Goal: Task Accomplishment & Management: Manage account settings

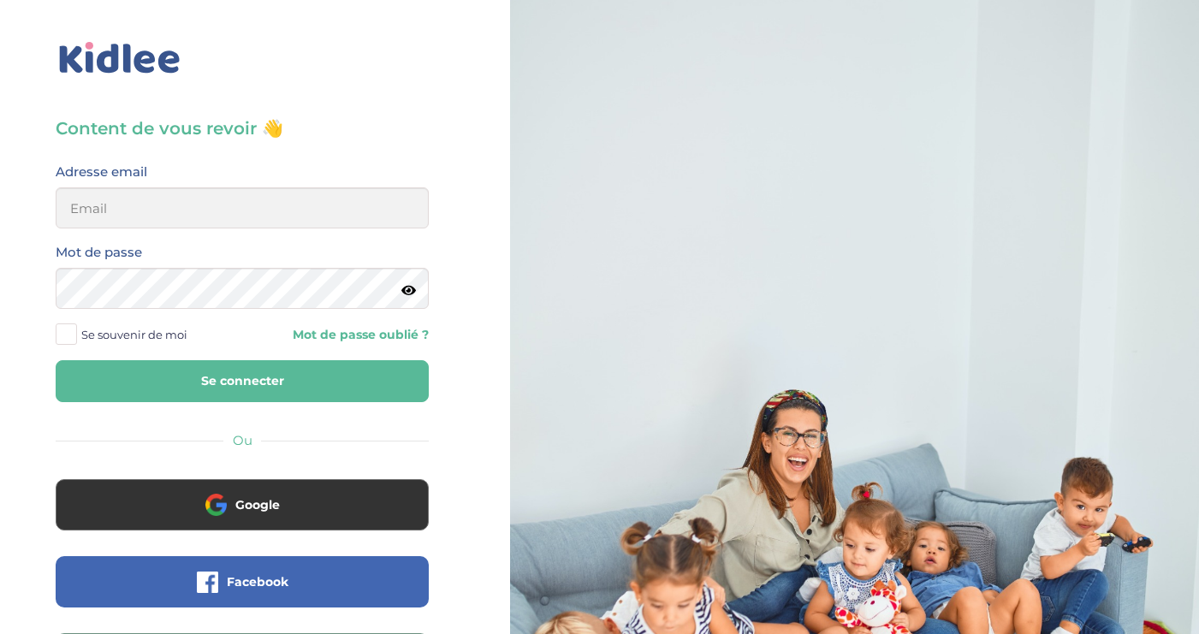
type input "elise.philippakis@gmail.com"
click at [66, 333] on span at bounding box center [66, 333] width 21 height 21
click at [0, 0] on input "Se souvenir de moi" at bounding box center [0, 0] width 0 height 0
click at [278, 383] on button "Se connecter" at bounding box center [242, 381] width 373 height 42
click at [70, 339] on span at bounding box center [66, 333] width 21 height 21
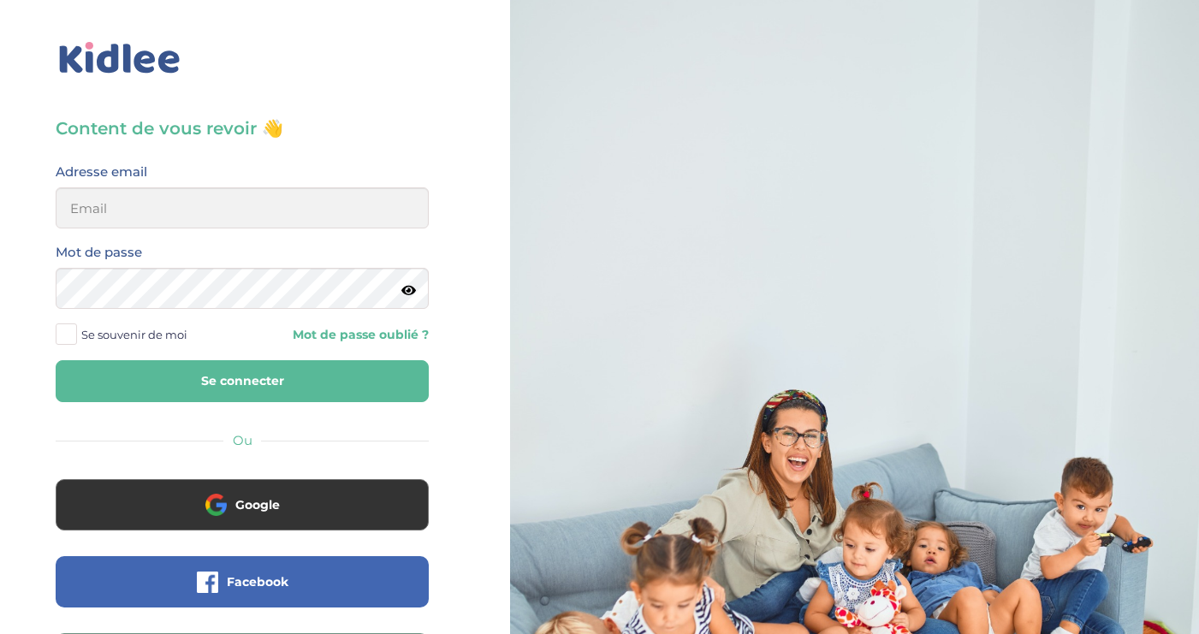
click at [0, 0] on input "Se souvenir de moi" at bounding box center [0, 0] width 0 height 0
click at [62, 337] on span at bounding box center [66, 333] width 21 height 21
click at [0, 0] on input "Se souvenir de moi" at bounding box center [0, 0] width 0 height 0
click at [250, 399] on button "Se connecter" at bounding box center [242, 381] width 373 height 42
type input "elise.philippakis@gmail.com"
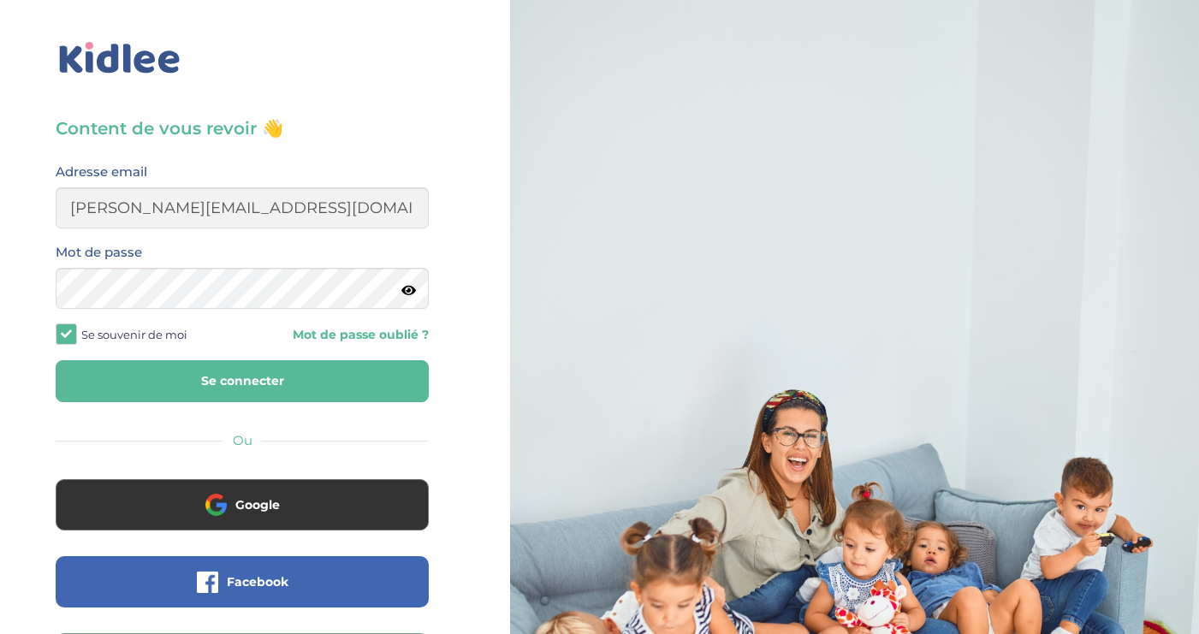
click at [287, 381] on button "Se connecter" at bounding box center [242, 381] width 373 height 42
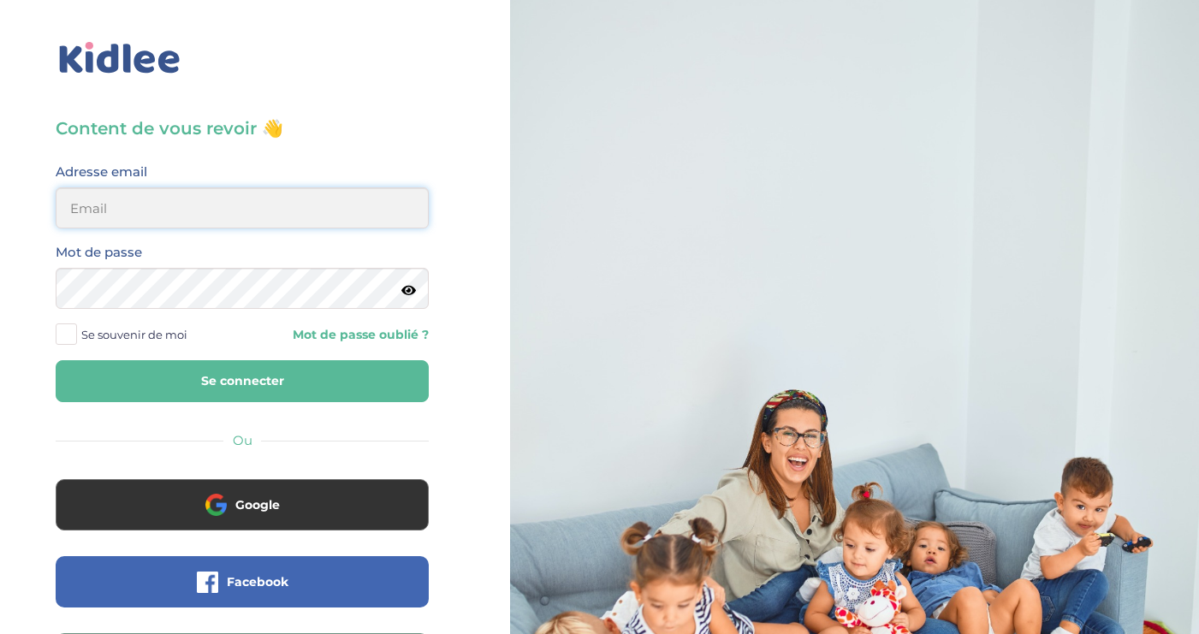
click at [203, 217] on input "email" at bounding box center [242, 207] width 373 height 41
type input "elise.philippakis@gmail.com"
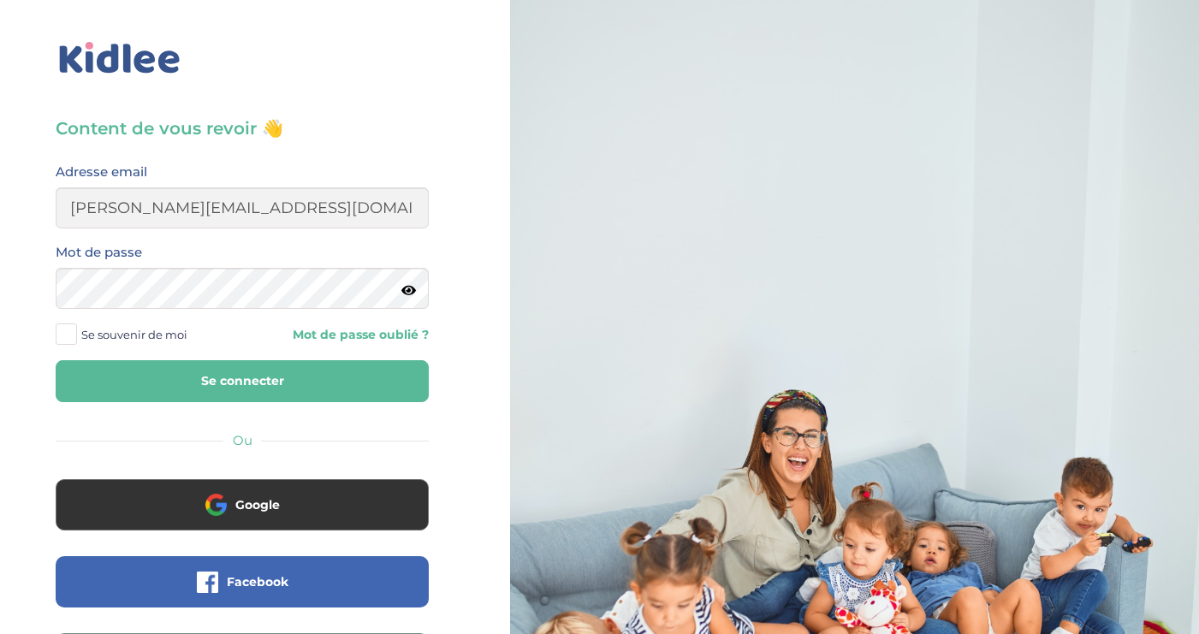
click at [70, 335] on span at bounding box center [66, 333] width 21 height 21
click at [0, 0] on input "Se souvenir de moi" at bounding box center [0, 0] width 0 height 0
click at [237, 370] on button "Se connecter" at bounding box center [242, 381] width 373 height 42
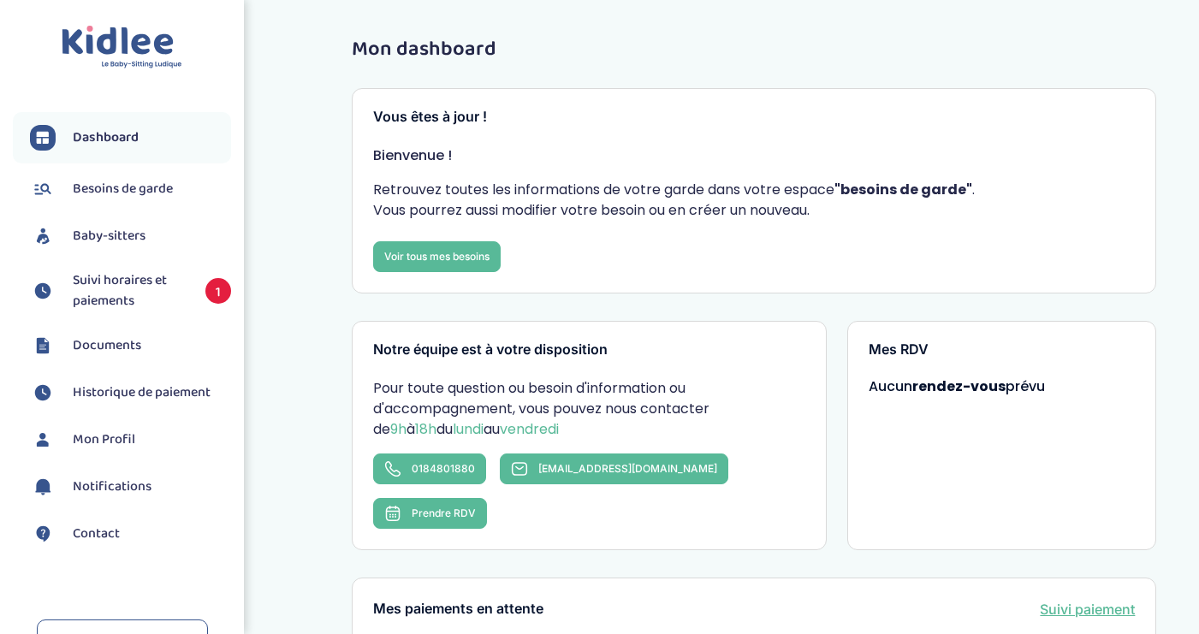
click at [140, 301] on span "Suivi horaires et paiements" at bounding box center [131, 290] width 116 height 41
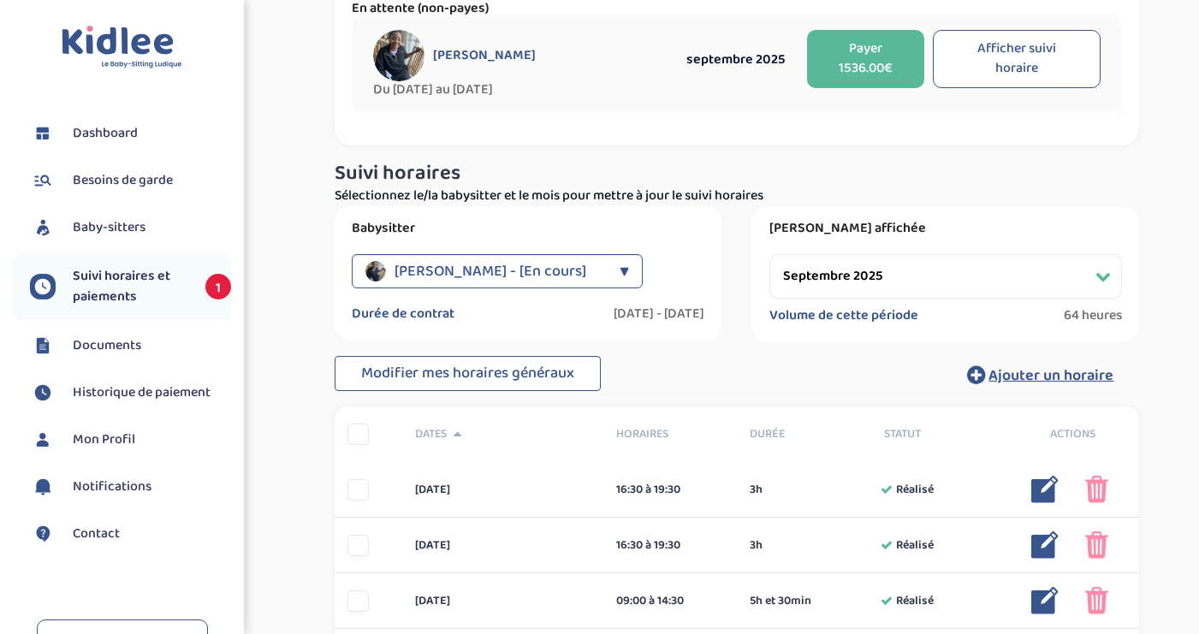
scroll to position [85, 0]
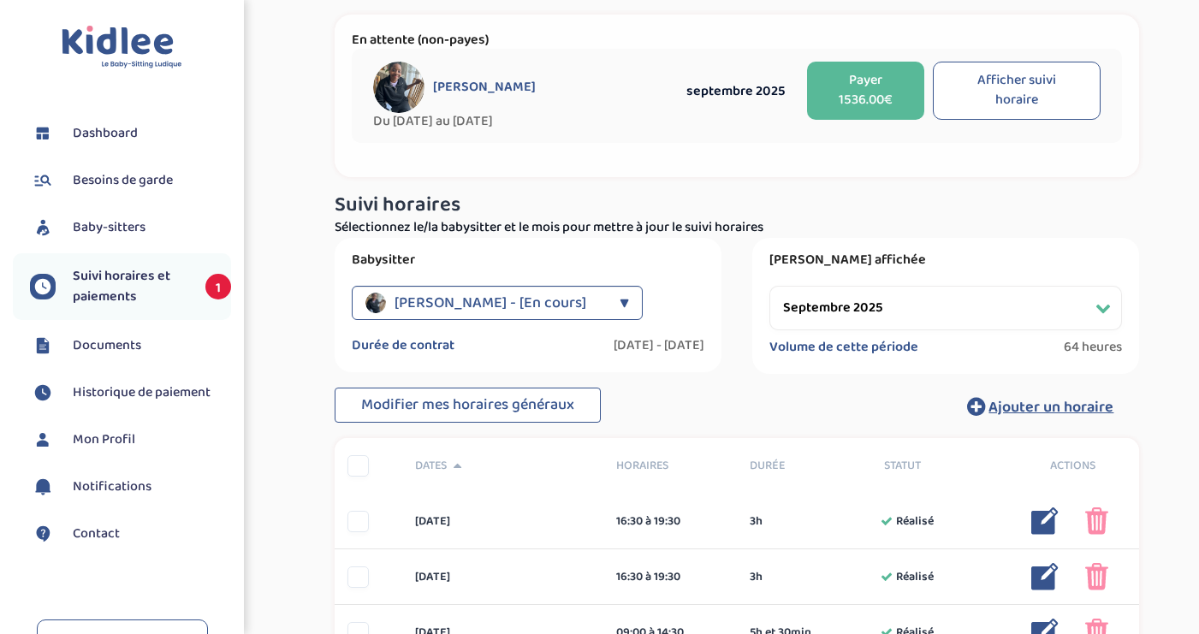
click at [1105, 303] on select "Filtrer par mois septembre 2025 octobre 2025 novembre 2025 décembre 2025 janvie…" at bounding box center [945, 308] width 352 height 44
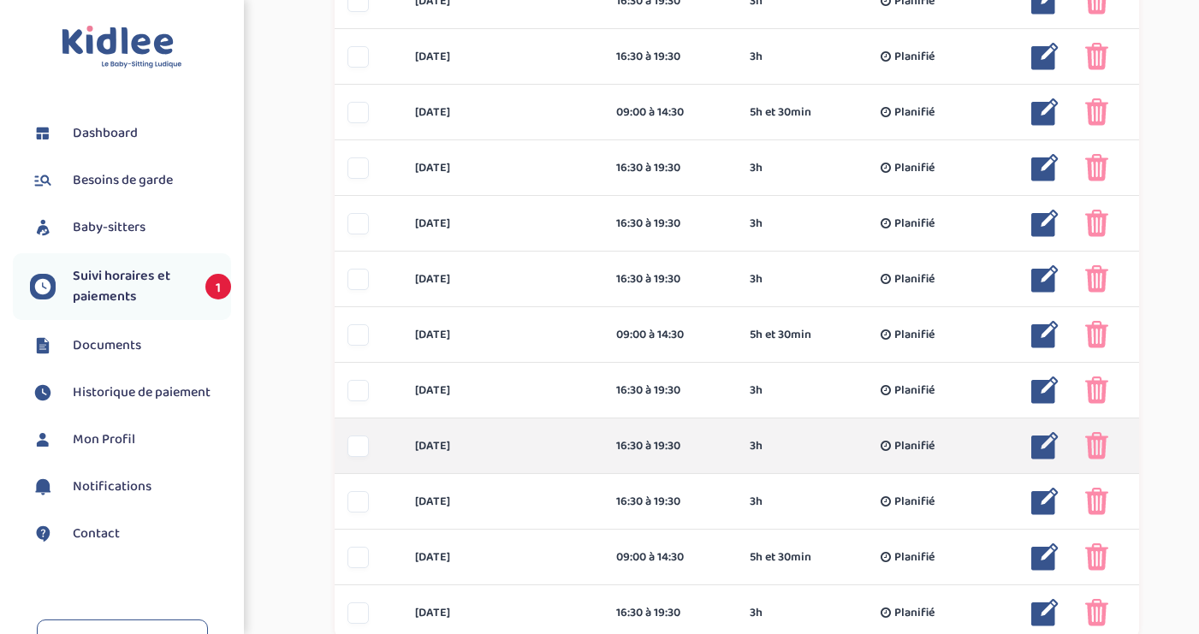
scroll to position [959, 0]
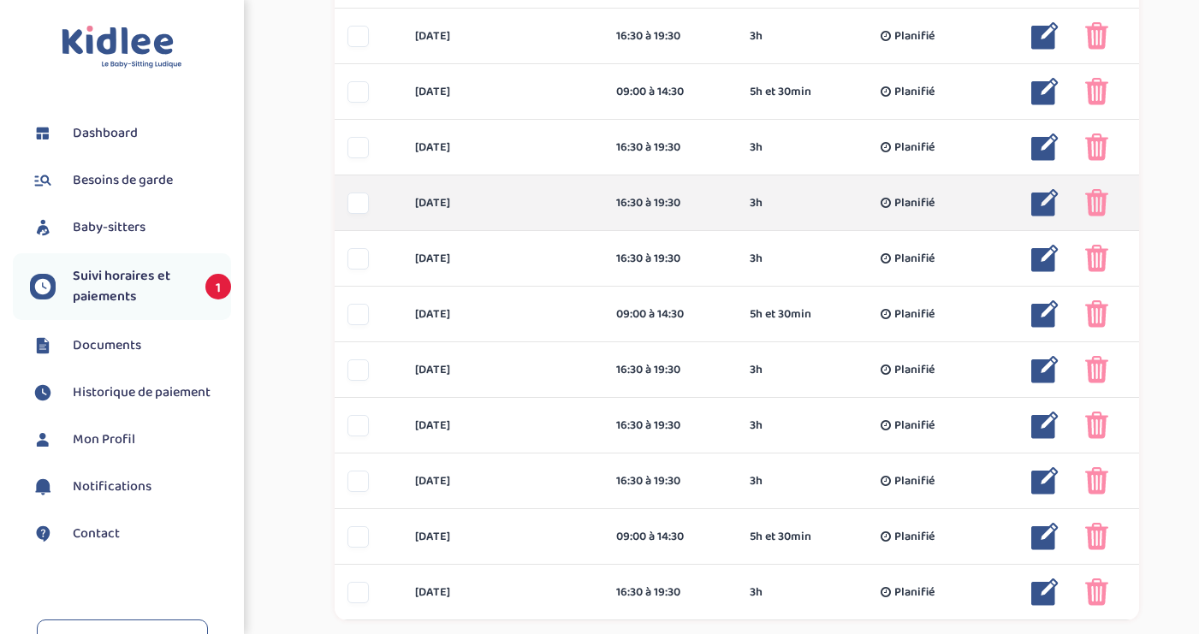
click at [359, 206] on div at bounding box center [357, 203] width 21 height 21
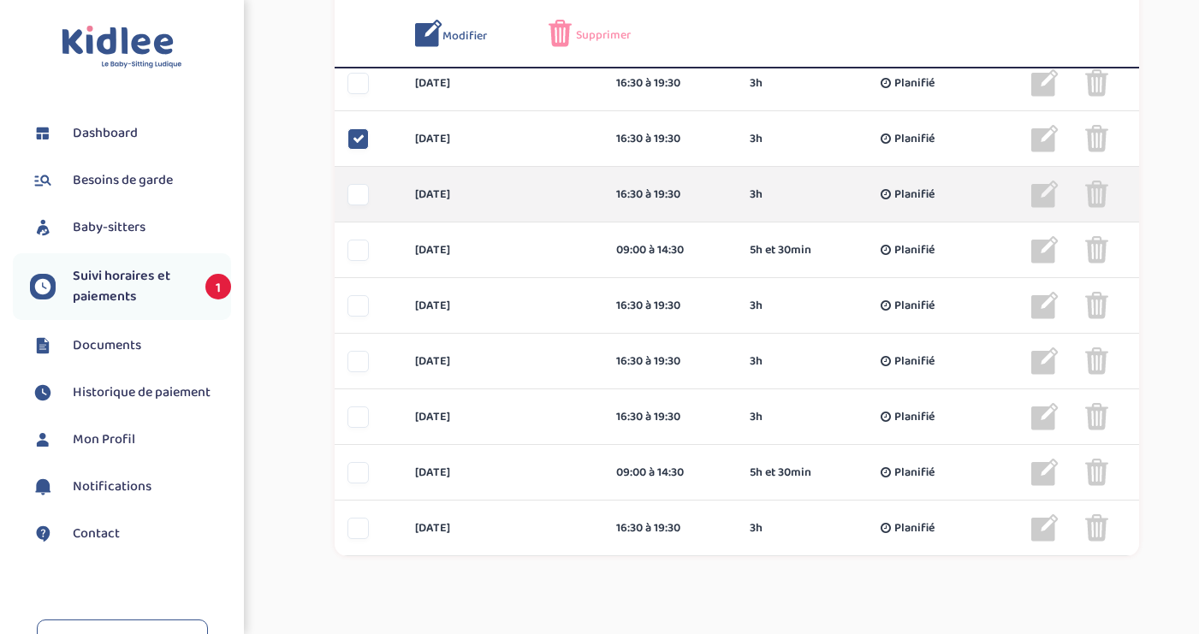
click at [360, 200] on div at bounding box center [357, 194] width 21 height 21
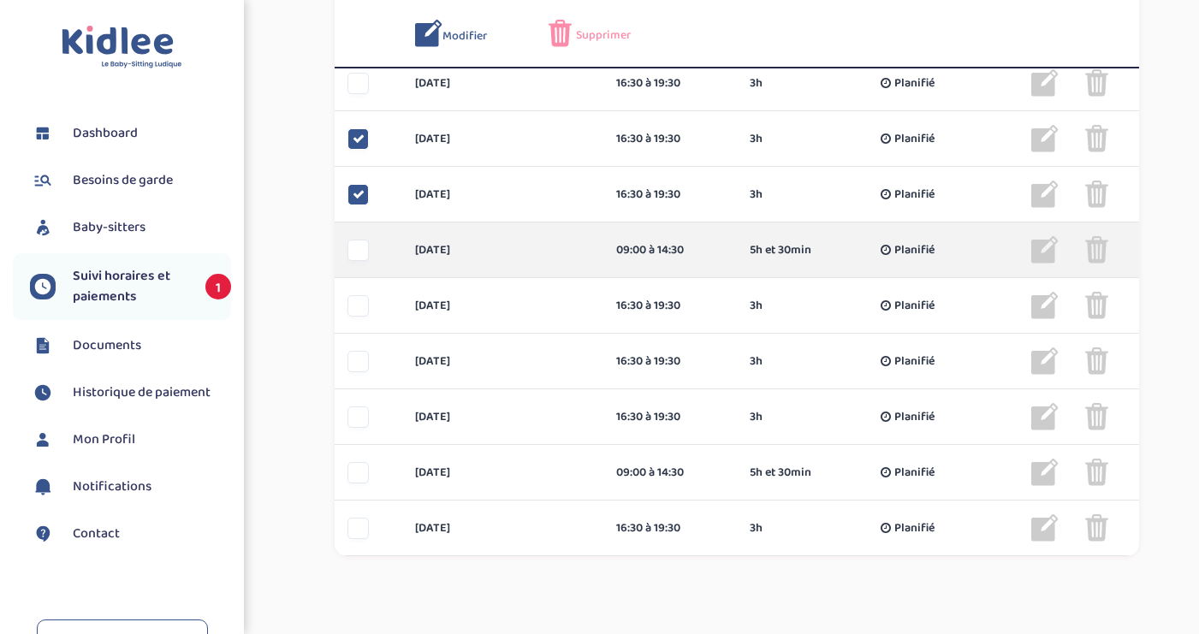
click at [361, 248] on div at bounding box center [357, 250] width 21 height 21
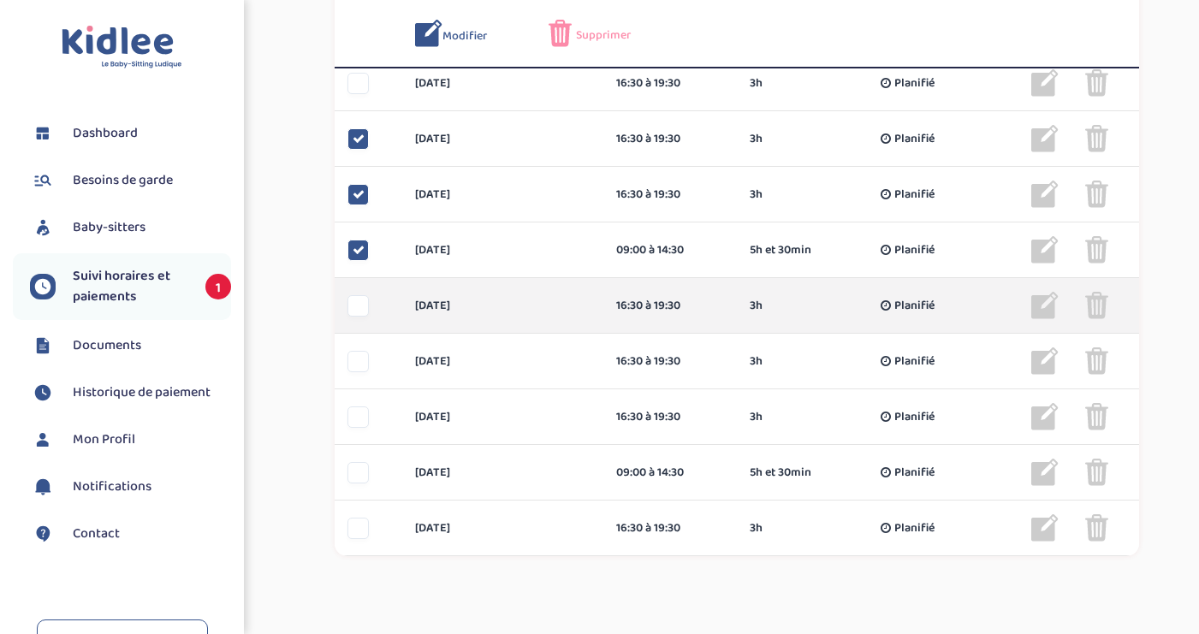
click at [355, 305] on div at bounding box center [357, 305] width 21 height 21
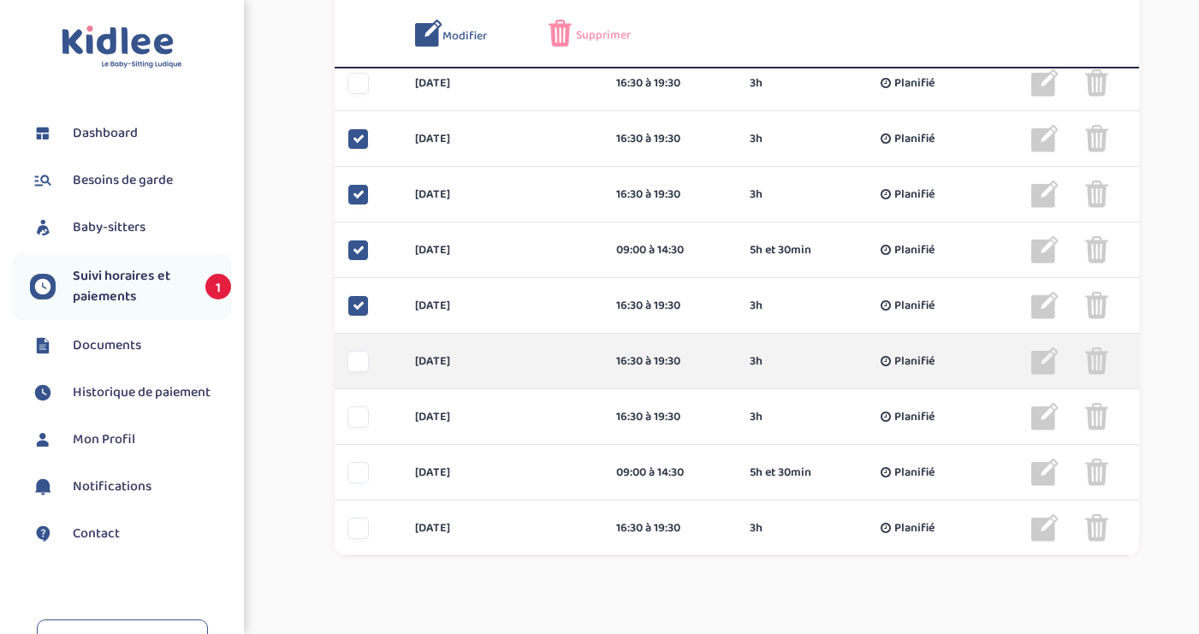
click at [361, 367] on div at bounding box center [357, 361] width 21 height 21
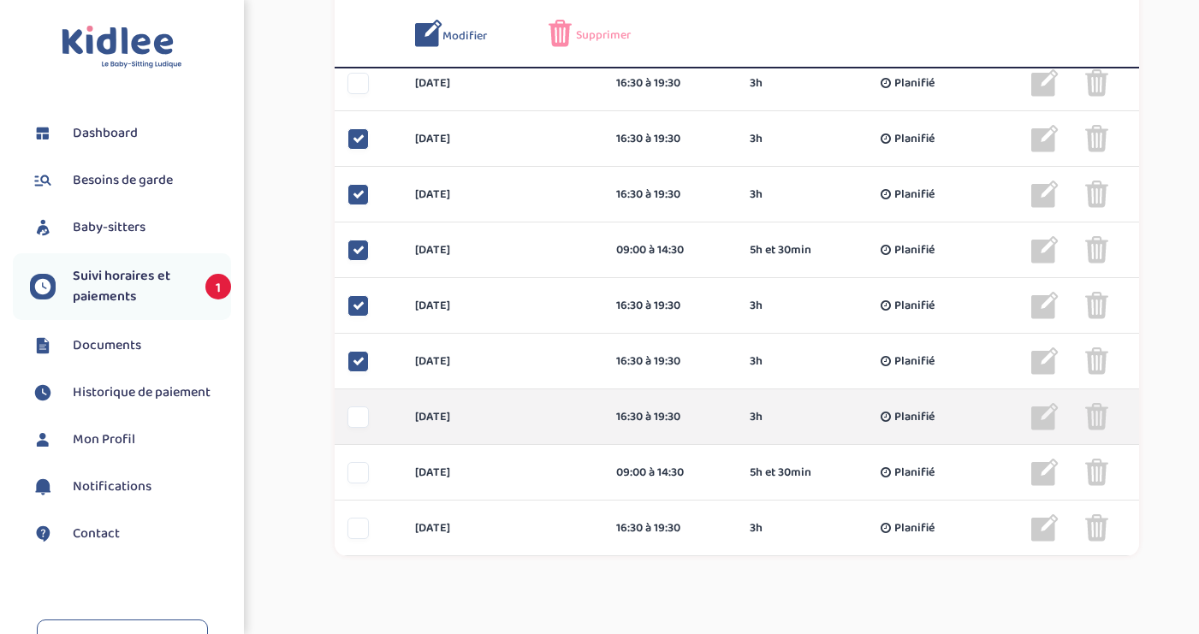
click at [358, 423] on div at bounding box center [357, 416] width 21 height 21
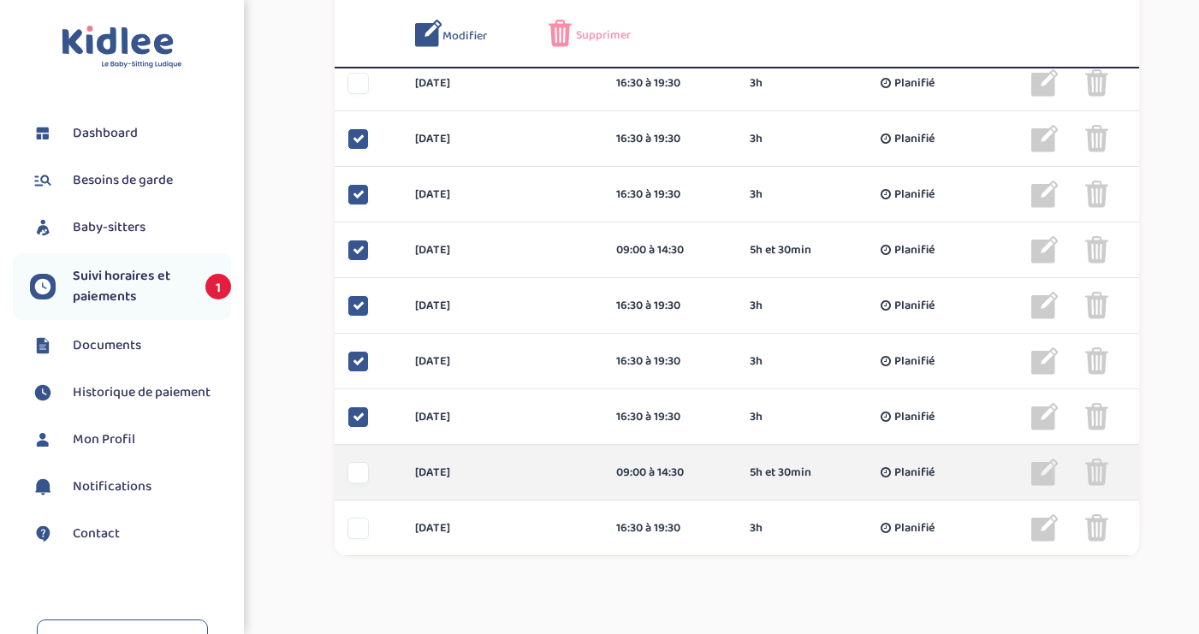
click at [362, 474] on div at bounding box center [357, 472] width 21 height 21
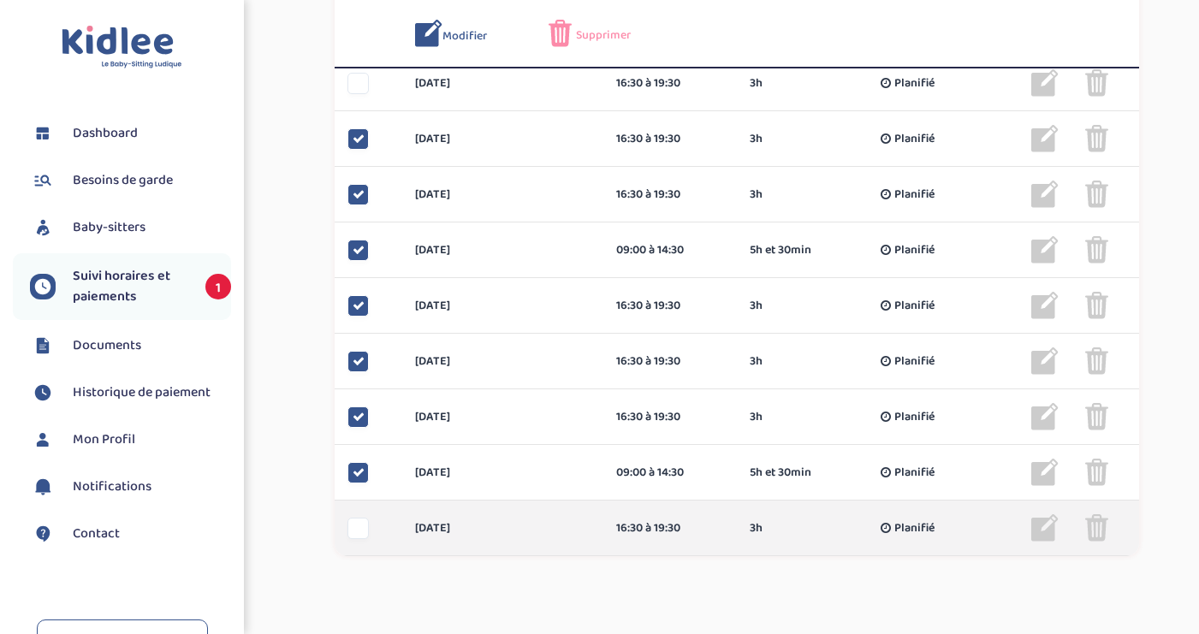
click at [367, 536] on div at bounding box center [357, 528] width 21 height 21
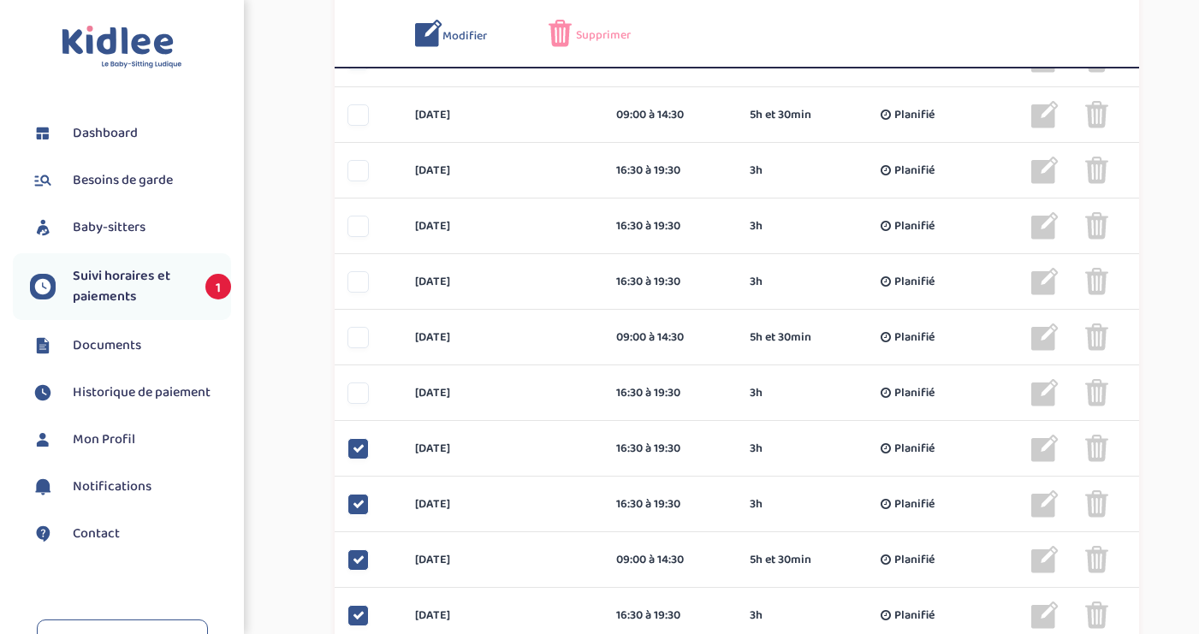
scroll to position [712, 0]
click at [562, 35] on img at bounding box center [559, 33] width 23 height 27
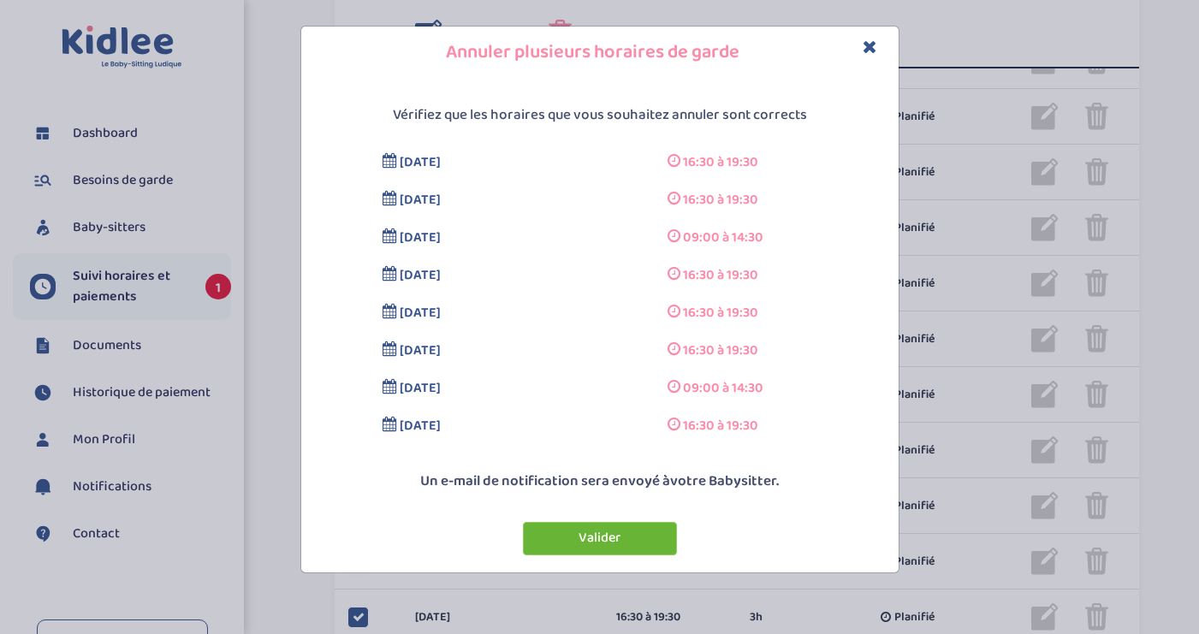
click at [608, 544] on button "Valider" at bounding box center [600, 538] width 154 height 33
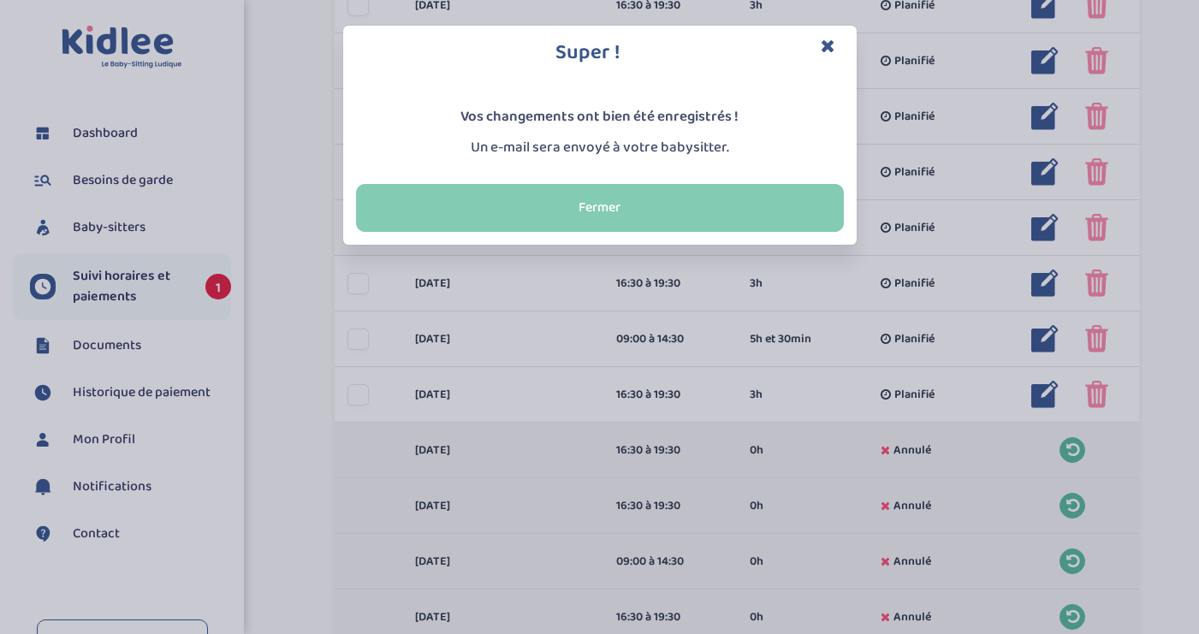
click at [603, 210] on button "Fermer" at bounding box center [600, 208] width 488 height 48
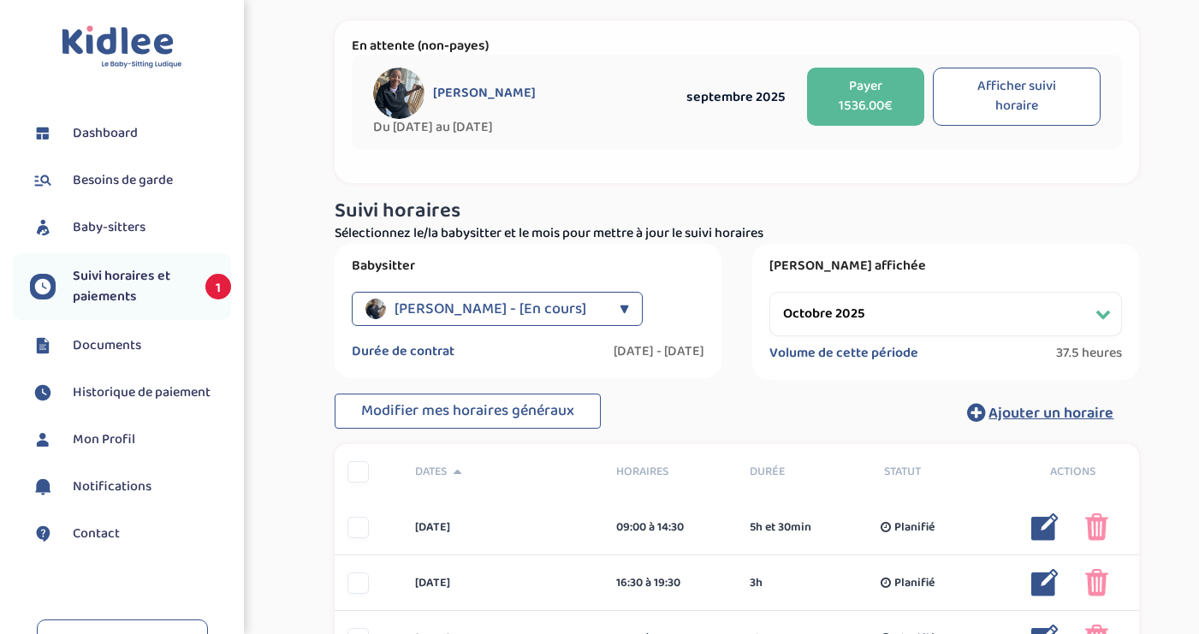
scroll to position [36, 0]
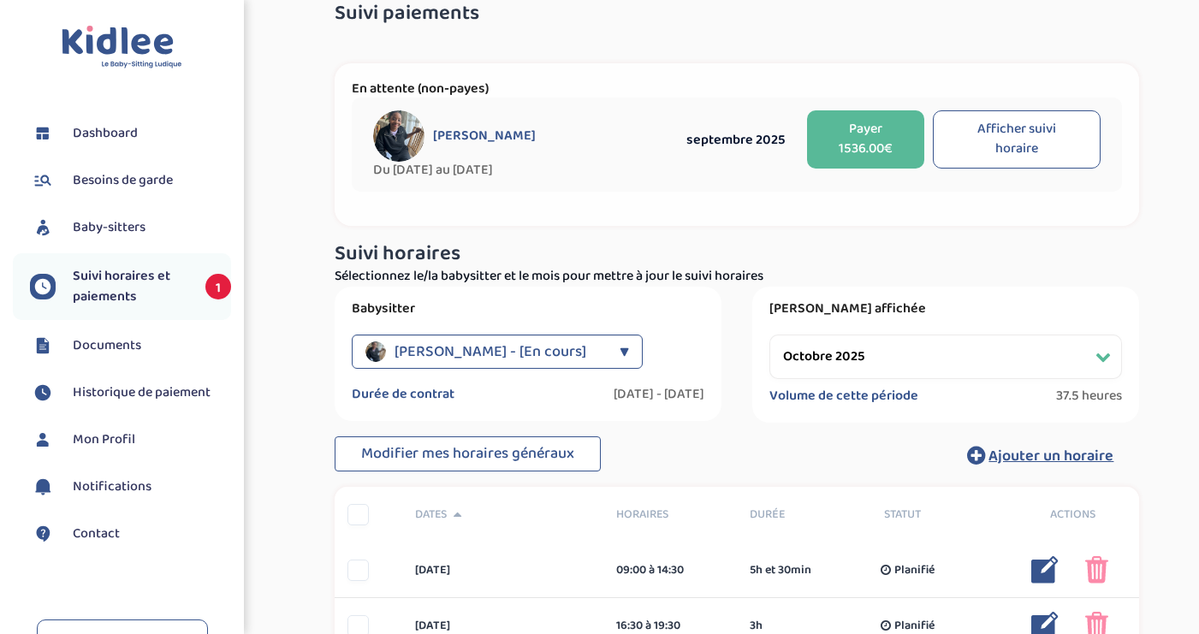
click at [1105, 353] on select "Filtrer par mois septembre 2025 octobre 2025 novembre 2025 décembre 2025 janvie…" at bounding box center [945, 357] width 352 height 44
select select "septembre 2025"
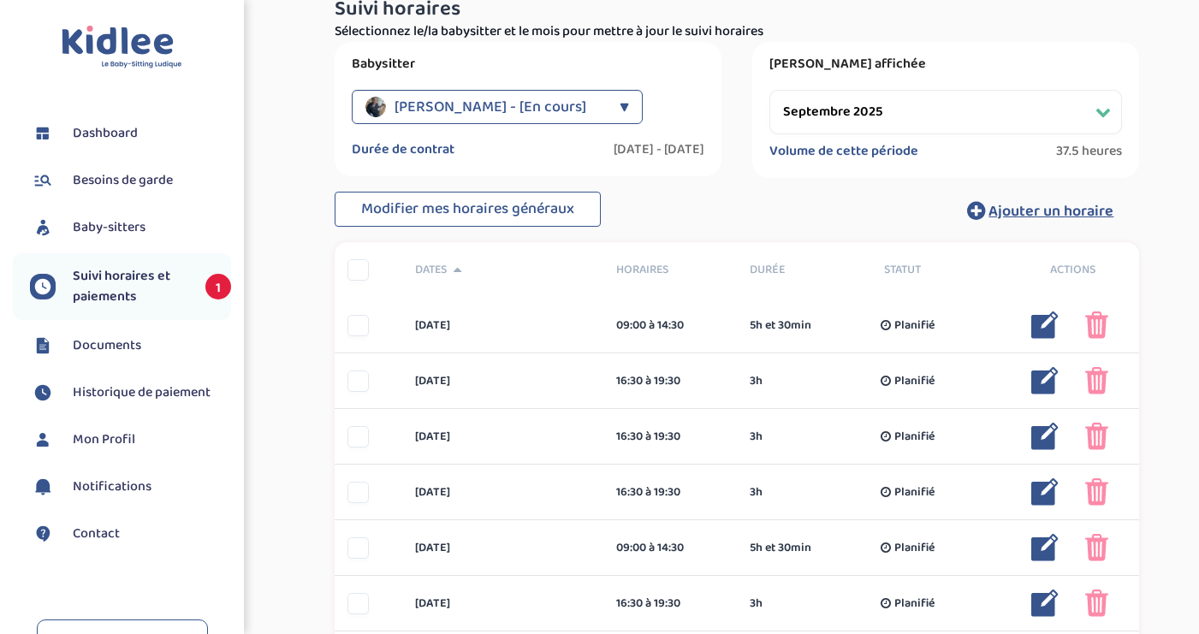
scroll to position [258, 0]
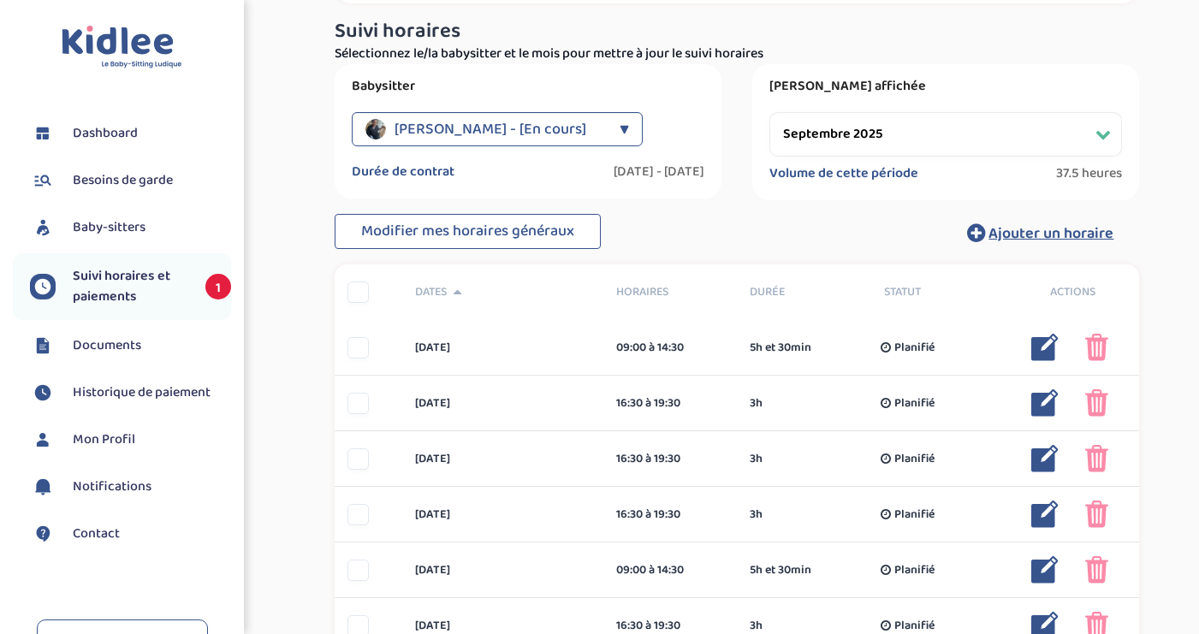
click at [982, 127] on select "Filtrer par mois septembre 2025 octobre 2025 novembre 2025 décembre 2025 janvie…" at bounding box center [945, 134] width 352 height 44
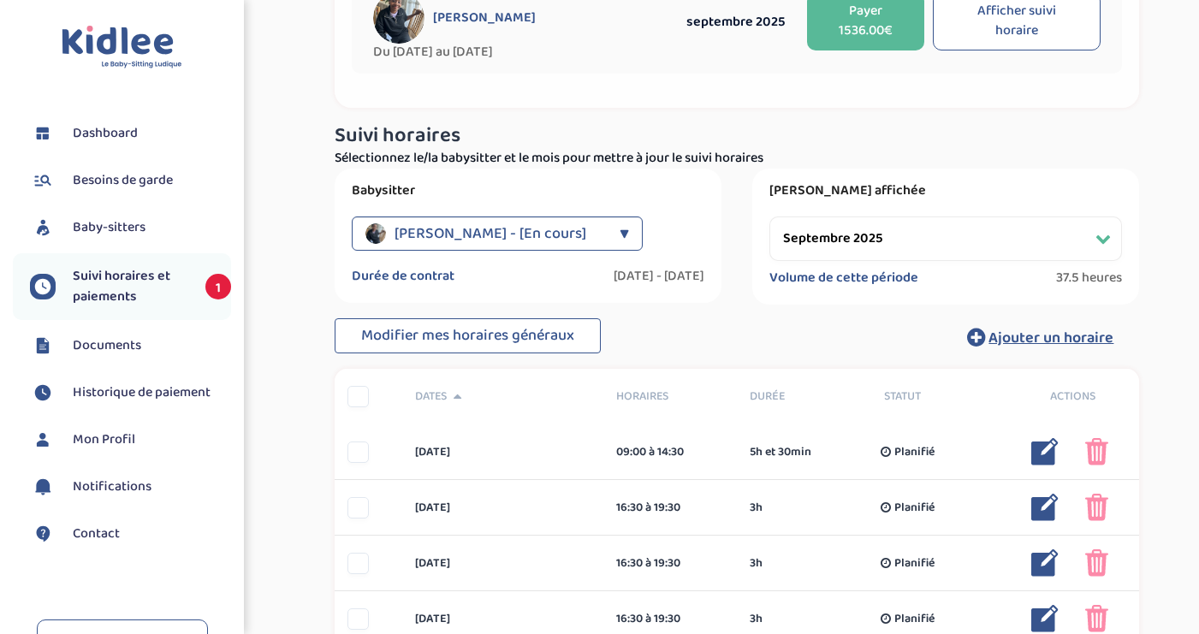
scroll to position [116, 0]
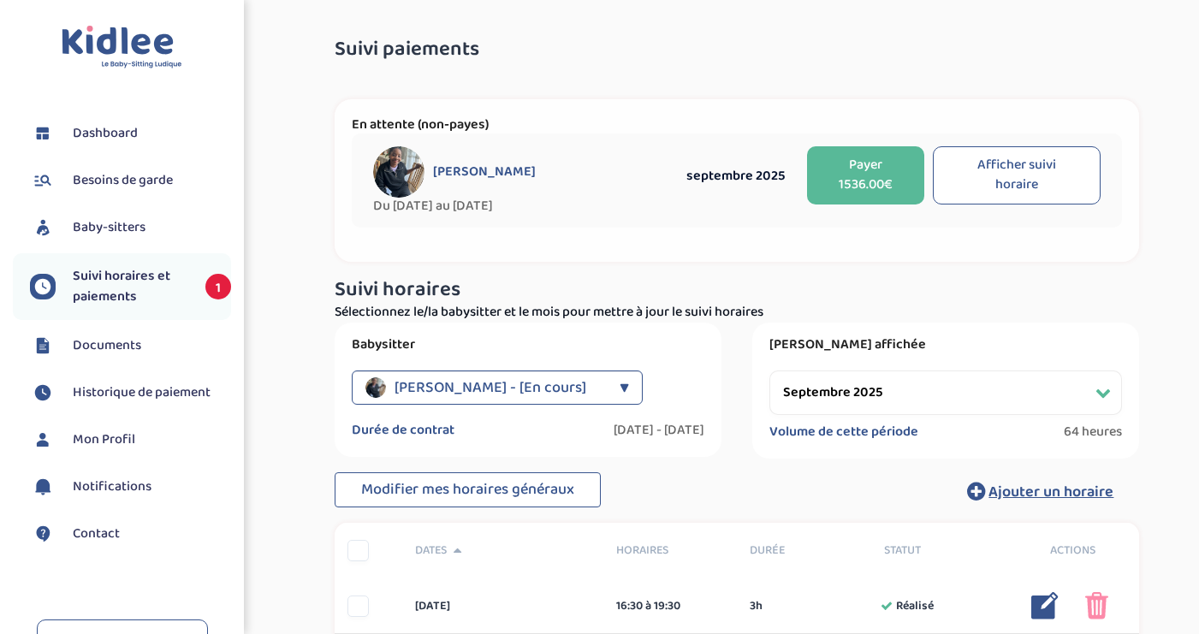
select select "septembre 2025"
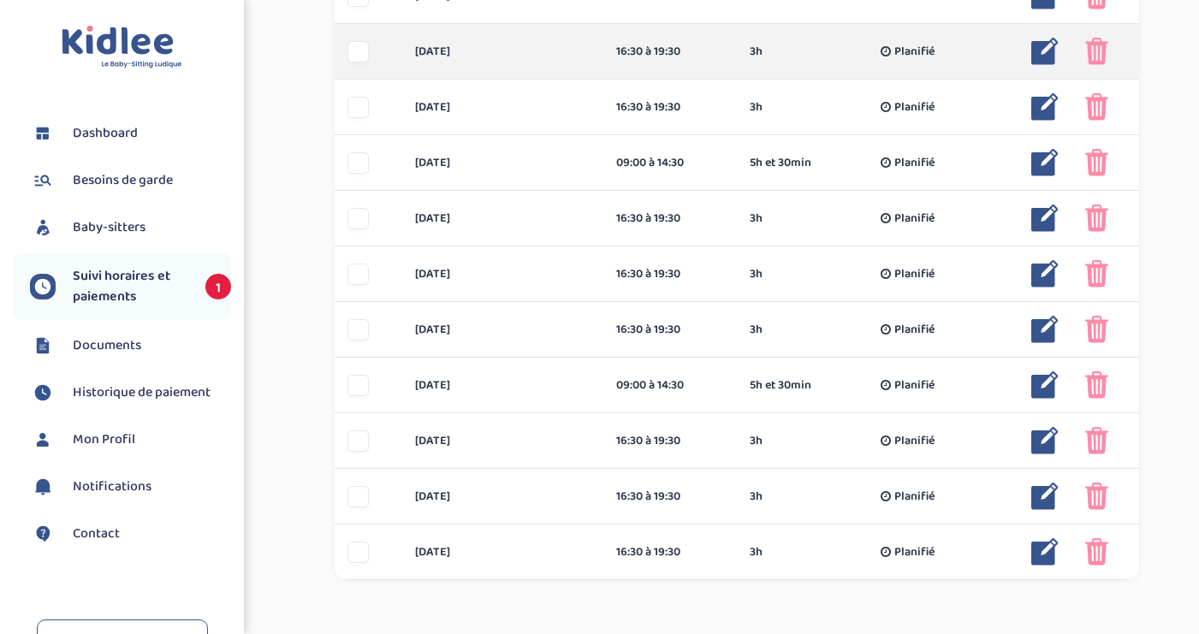
scroll to position [995, 0]
